Goal: Task Accomplishment & Management: Manage account settings

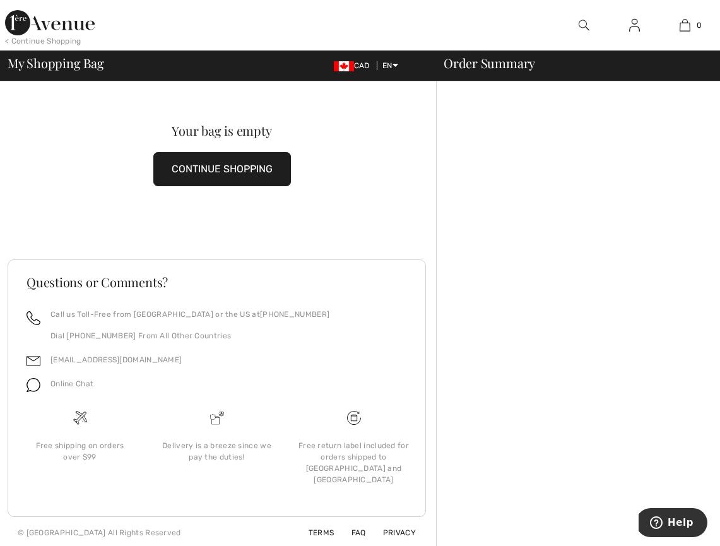
click at [633, 26] on img at bounding box center [634, 25] width 11 height 15
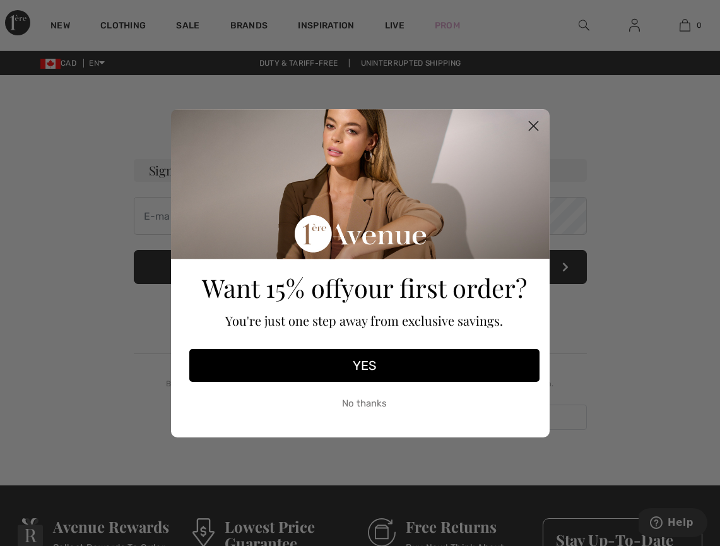
click at [364, 406] on button "No thanks" at bounding box center [364, 404] width 350 height 32
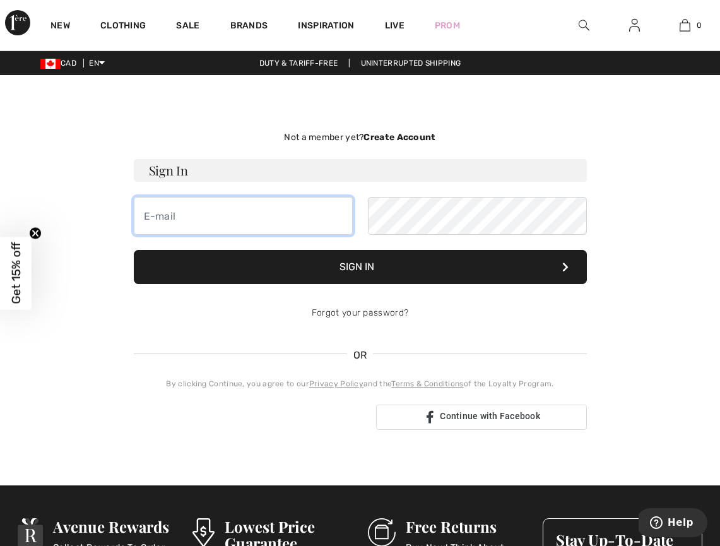
click at [259, 210] on input "email" at bounding box center [243, 216] width 219 height 38
type input "anita.hui.3@outlook.com"
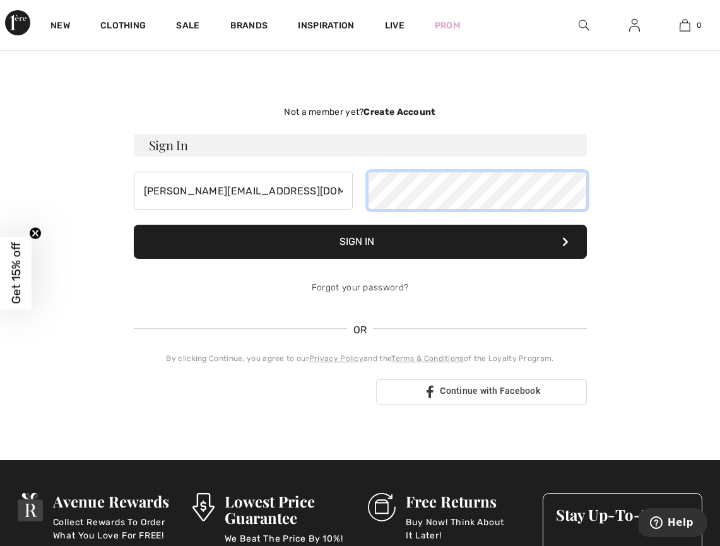
scroll to position [49, 0]
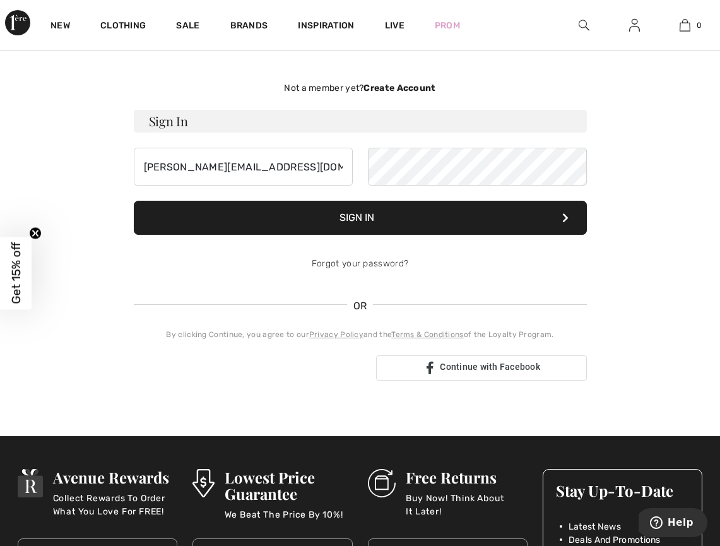
click at [367, 218] on button "Sign In" at bounding box center [360, 218] width 453 height 34
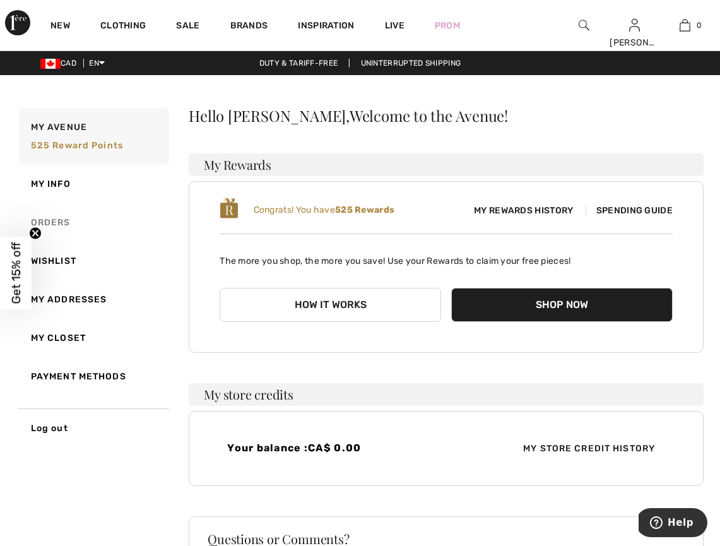
click at [54, 221] on link "Orders" at bounding box center [92, 222] width 153 height 38
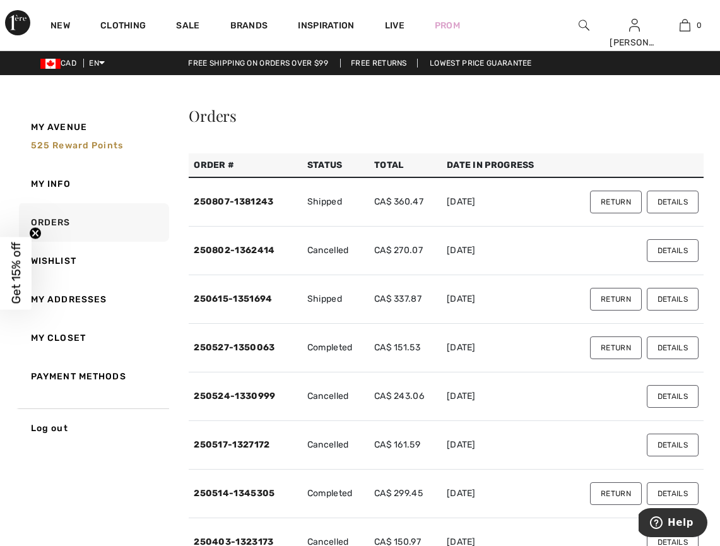
scroll to position [2, 0]
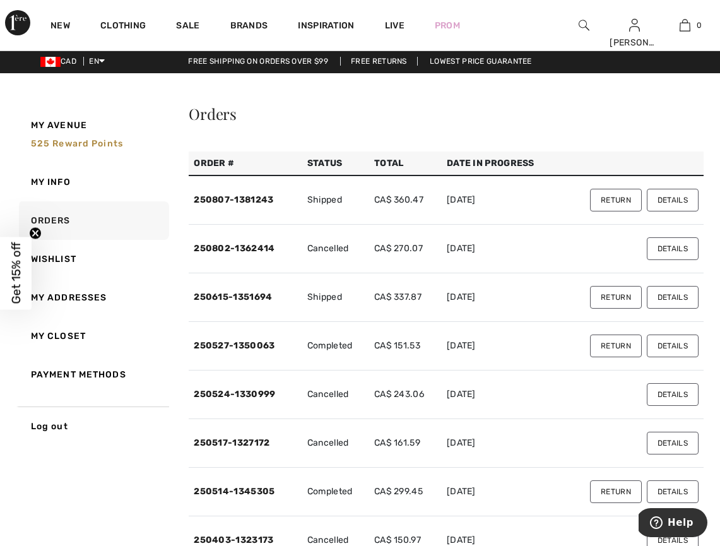
click at [611, 199] on button "Return" at bounding box center [616, 200] width 52 height 23
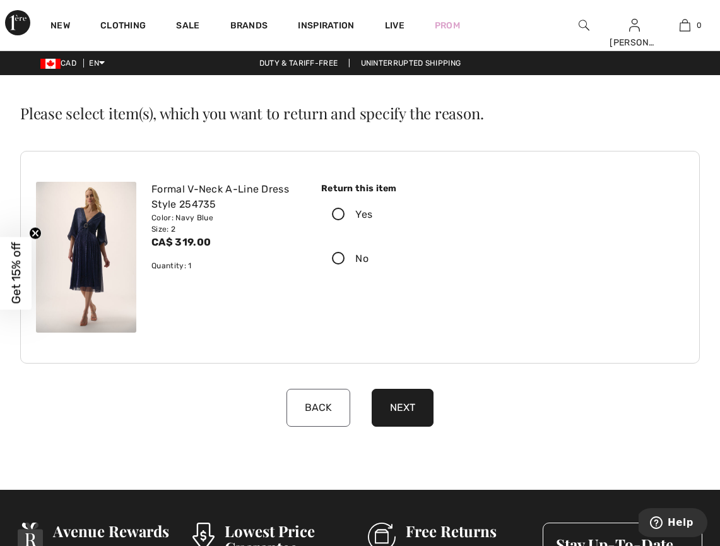
click at [336, 210] on icon at bounding box center [338, 214] width 33 height 13
click at [372, 210] on input "Yes" at bounding box center [376, 215] width 8 height 38
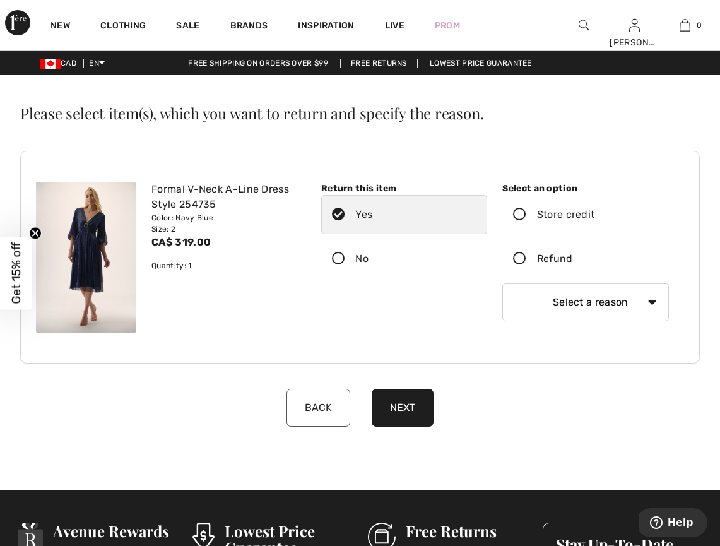
click at [519, 259] on icon at bounding box center [519, 258] width 33 height 13
click at [573, 259] on input "Refund" at bounding box center [577, 259] width 8 height 38
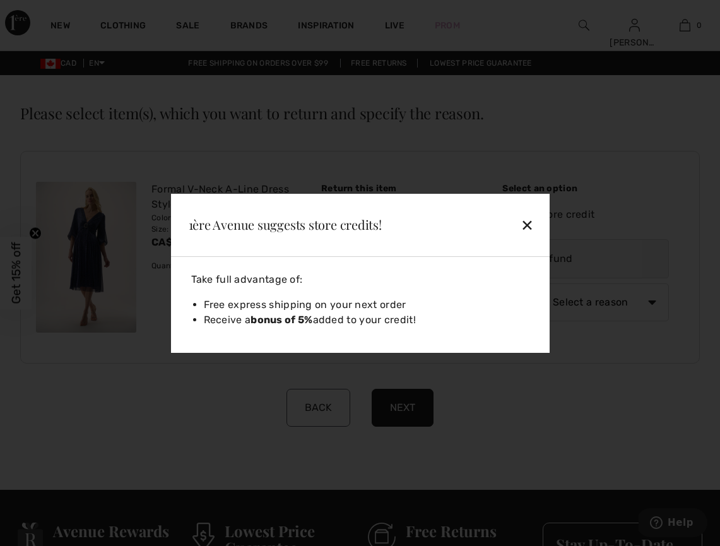
click at [529, 223] on div "✕" at bounding box center [498, 224] width 82 height 26
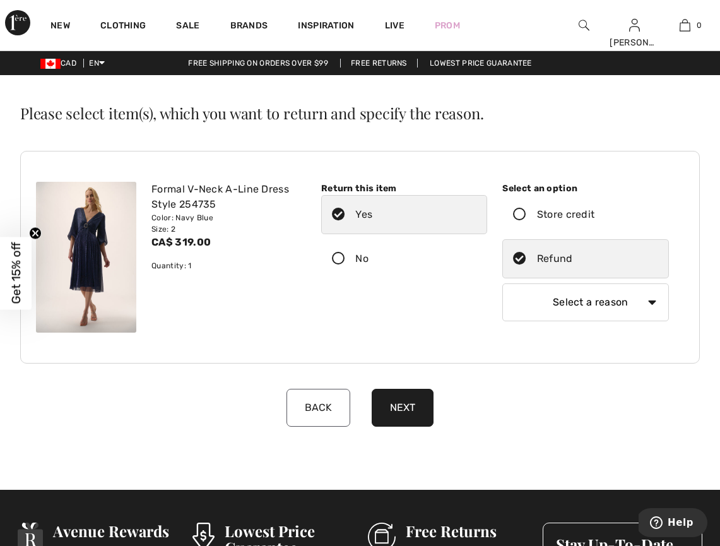
click at [651, 300] on select "Select a reason I received the wrong product or size My order arrived too late …" at bounding box center [585, 302] width 167 height 38
select select "6"
click at [502, 283] on select "Select a reason I received the wrong product or size My order arrived too late …" at bounding box center [585, 302] width 167 height 38
click at [405, 408] on button "Next" at bounding box center [403, 408] width 62 height 38
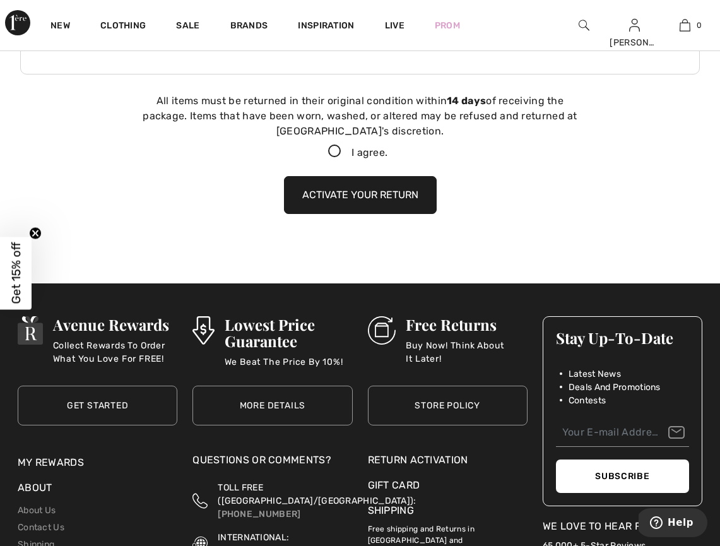
scroll to position [306, 0]
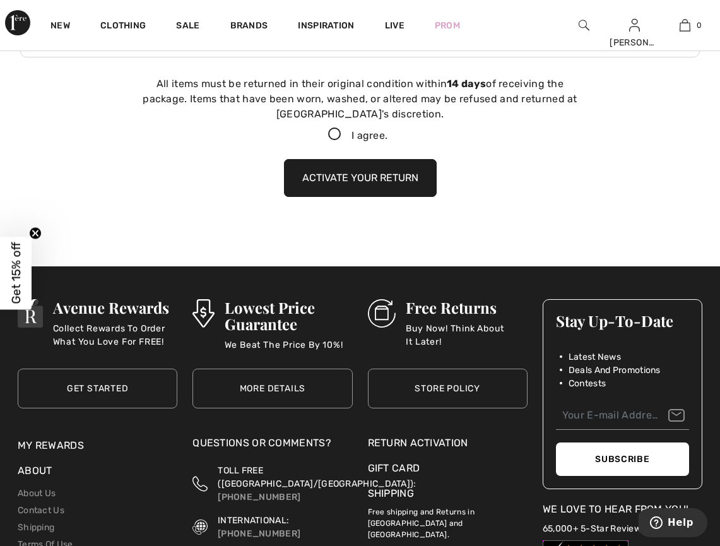
click at [333, 133] on icon at bounding box center [334, 134] width 33 height 13
click at [387, 133] on input "I agree." at bounding box center [391, 135] width 8 height 8
checkbox input "true"
click at [367, 177] on button "Activate your return" at bounding box center [360, 178] width 153 height 38
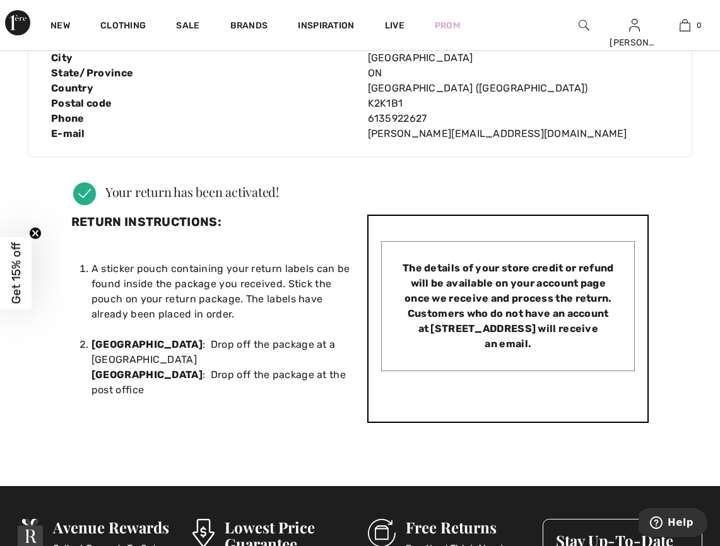
scroll to position [203, 0]
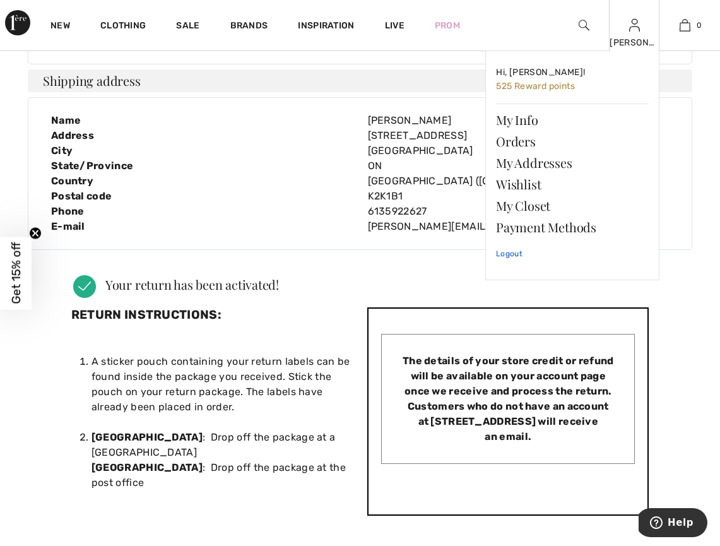
click at [507, 254] on link "Logout" at bounding box center [572, 254] width 153 height 32
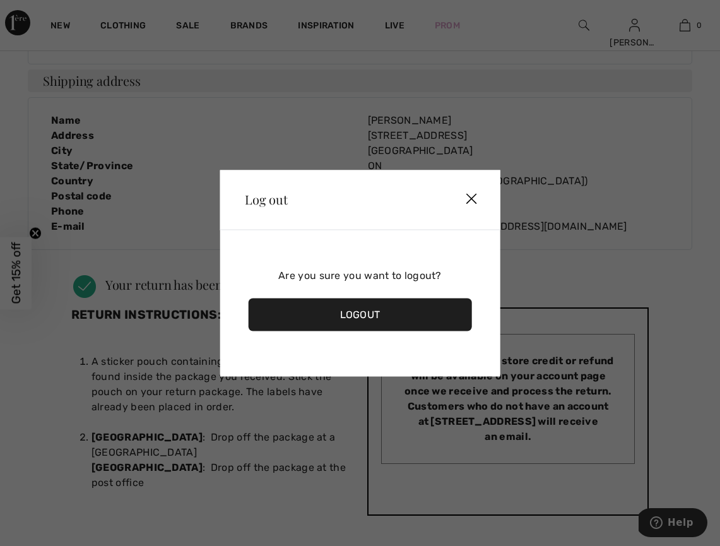
click at [370, 312] on div "Logout" at bounding box center [360, 314] width 224 height 33
